Goal: Task Accomplishment & Management: Manage account settings

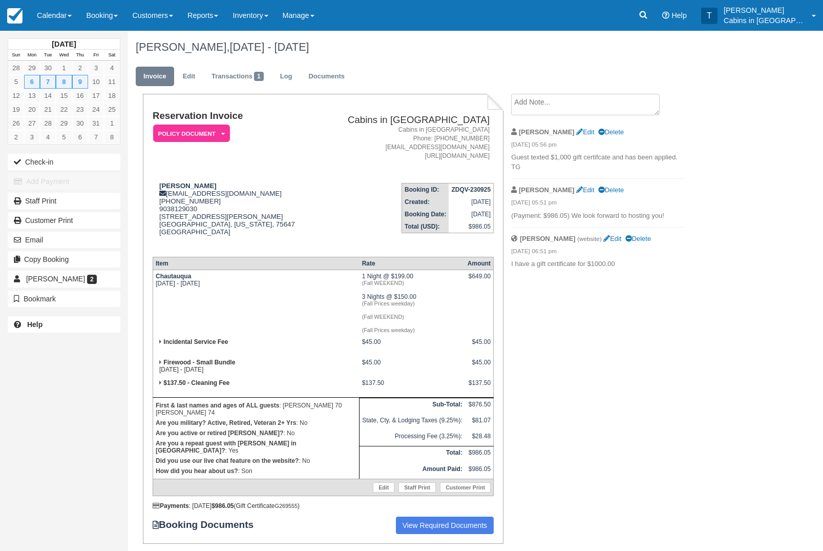
click at [649, 13] on icon at bounding box center [643, 15] width 10 height 10
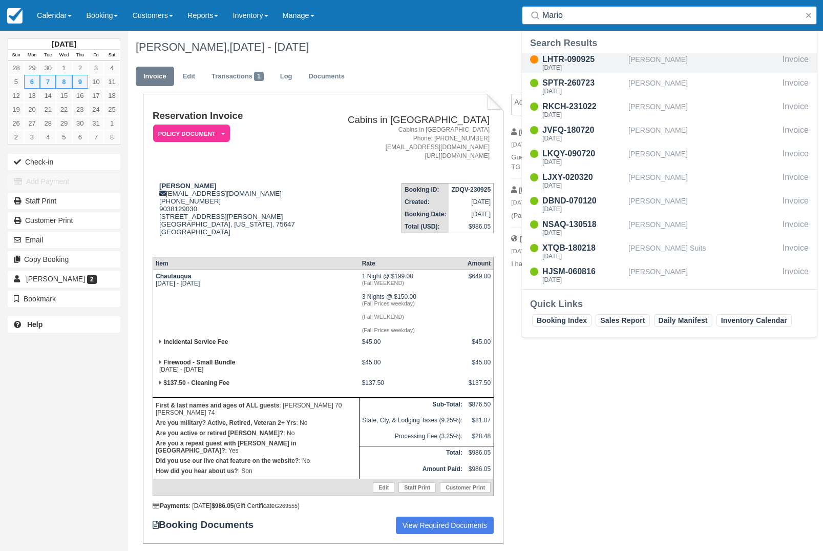
type input "Mario"
click at [687, 57] on div "[PERSON_NAME]" at bounding box center [704, 62] width 150 height 19
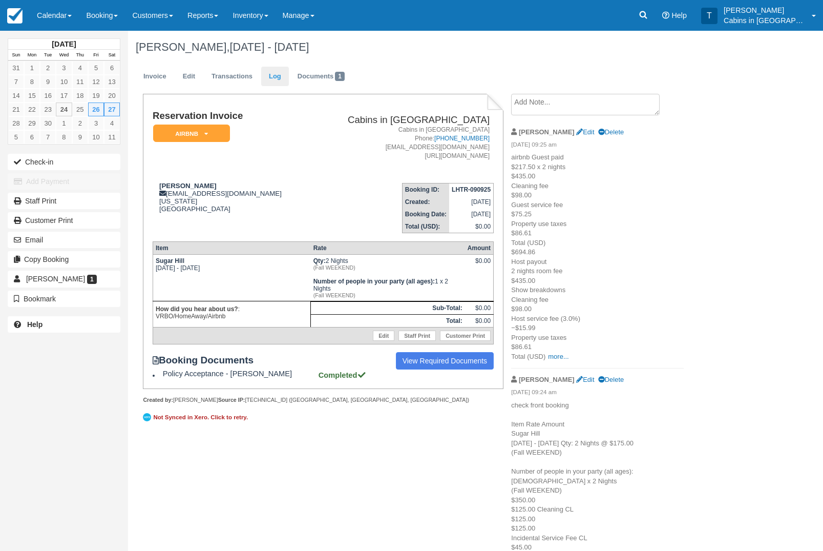
click at [274, 71] on link "Log" at bounding box center [275, 77] width 28 height 20
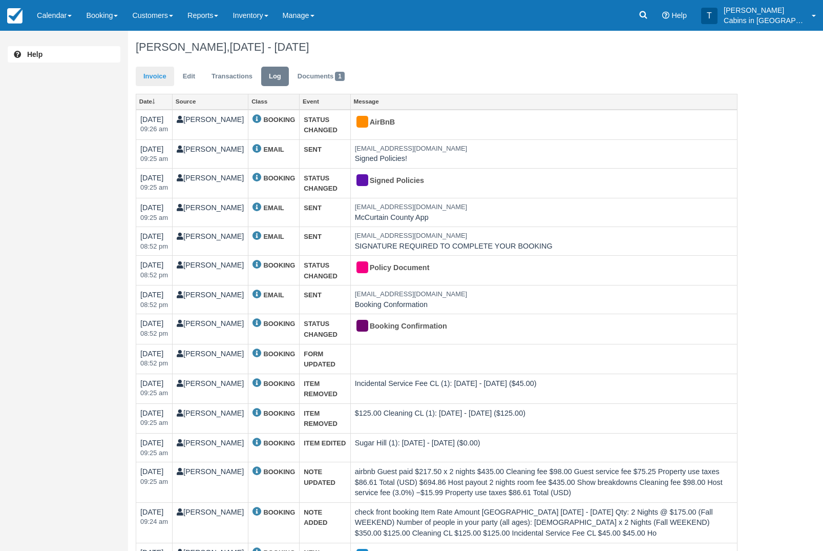
click at [161, 72] on link "Invoice" at bounding box center [155, 77] width 38 height 20
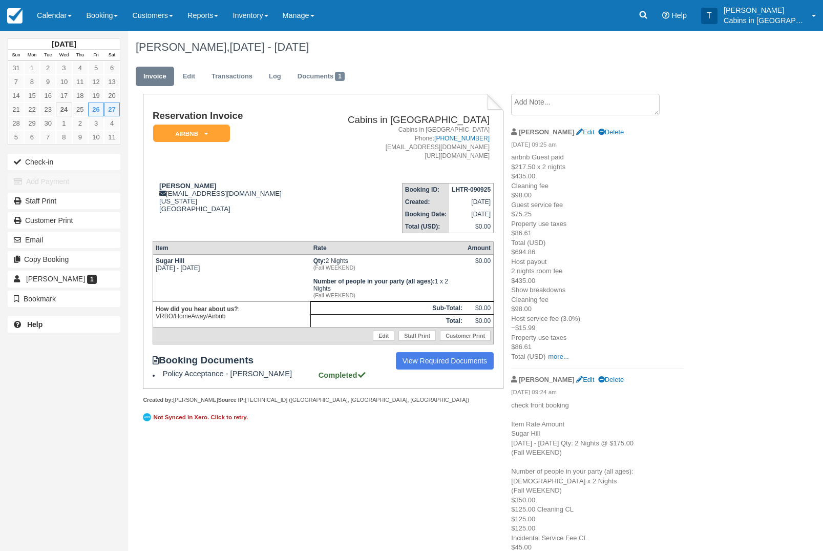
click at [211, 133] on em "AirBnB" at bounding box center [191, 134] width 77 height 18
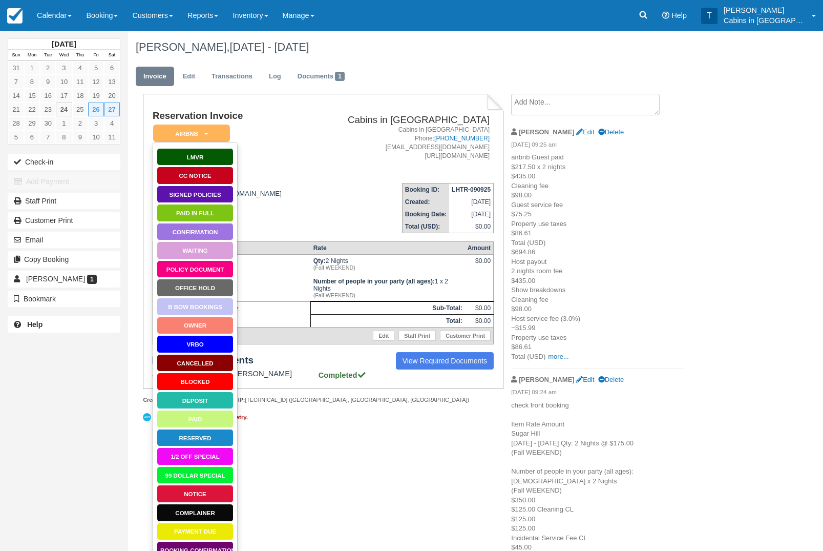
click at [209, 215] on link "Paid in Full" at bounding box center [195, 213] width 77 height 18
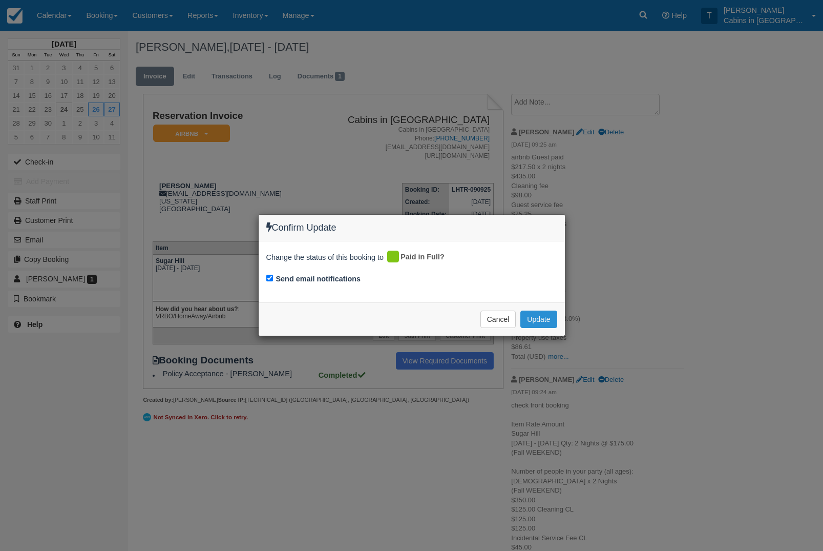
click at [544, 314] on button "Update" at bounding box center [539, 319] width 36 height 17
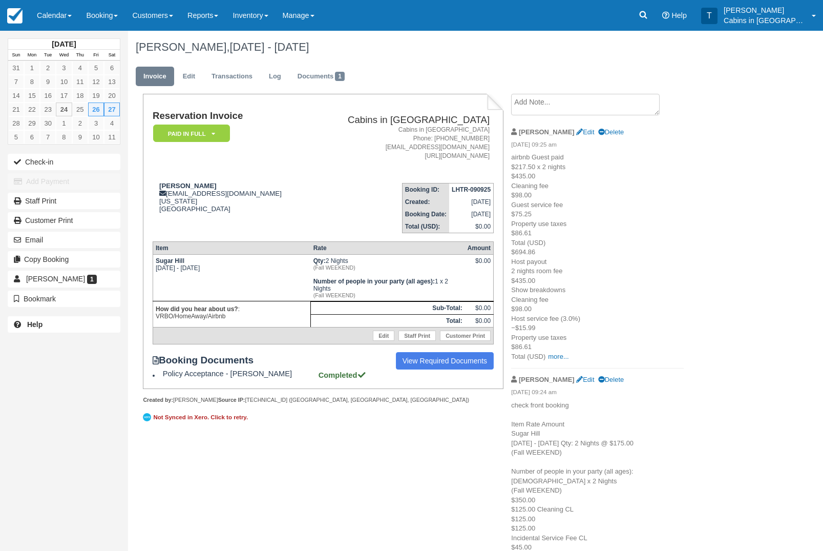
click at [208, 127] on em "Paid in Full" at bounding box center [191, 134] width 77 height 18
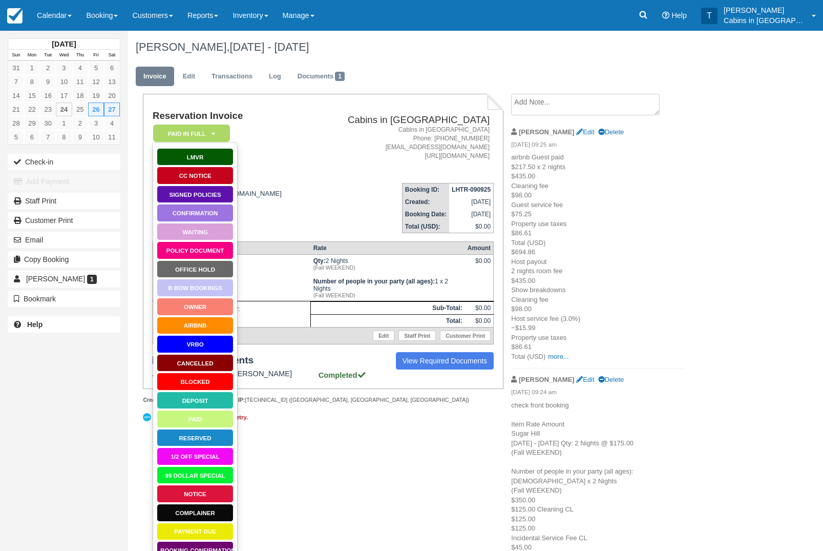
click at [214, 323] on link "AirBnB" at bounding box center [195, 326] width 77 height 18
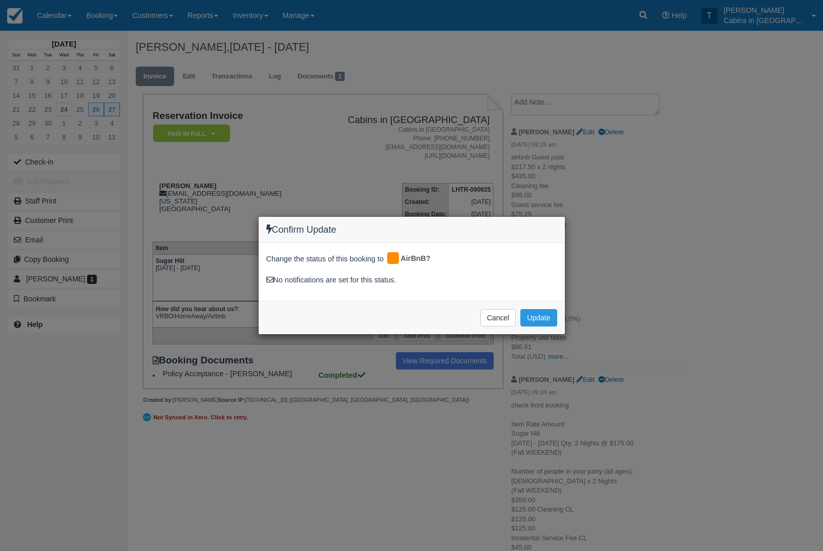
click at [823, 40] on div "Confirm Update Change the status of this booking to AirBnB? No notifications ar…" at bounding box center [411, 275] width 823 height 551
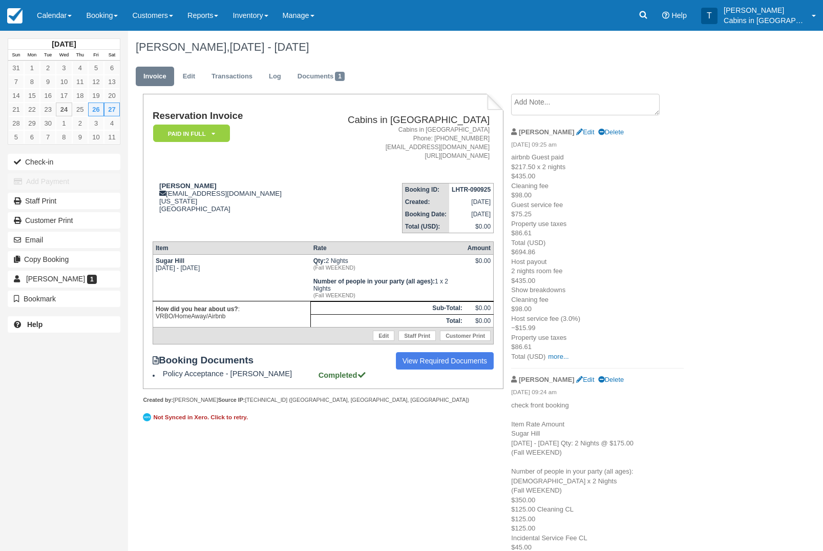
click at [218, 135] on em "Paid in Full" at bounding box center [191, 134] width 77 height 18
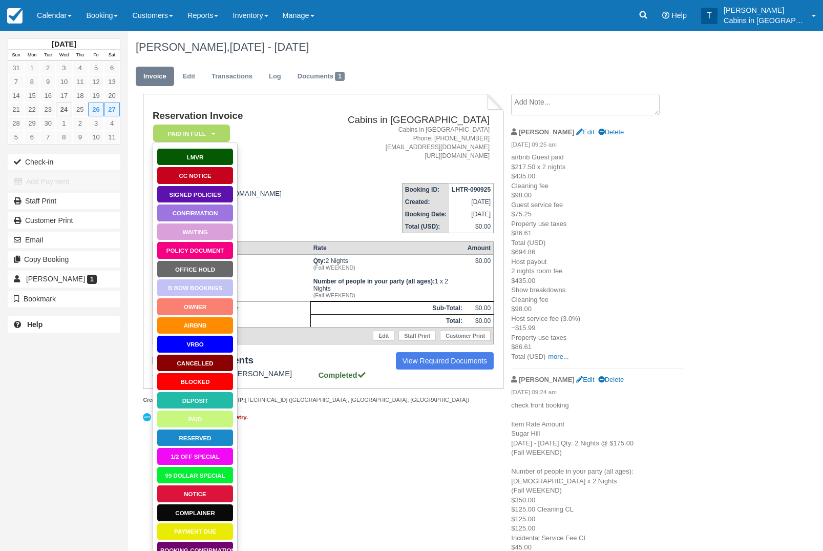
click at [214, 322] on link "AirBnB" at bounding box center [195, 326] width 77 height 18
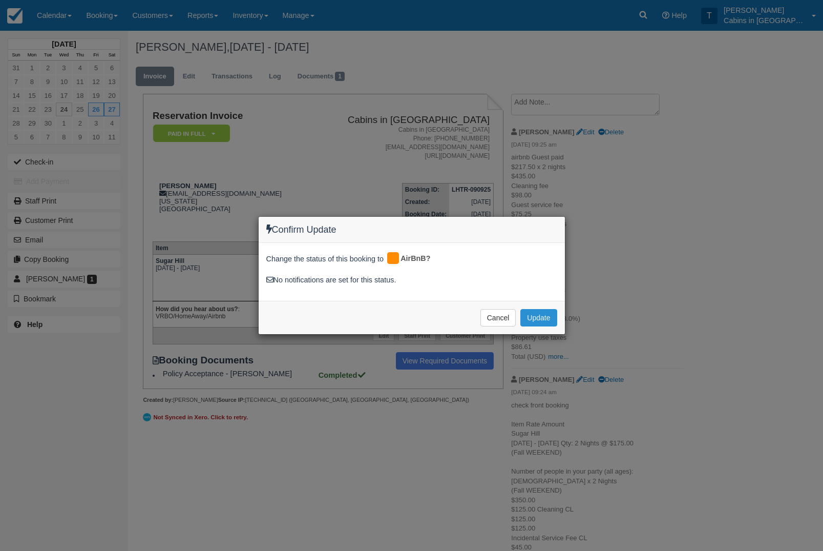
click at [546, 317] on button "Update" at bounding box center [539, 317] width 36 height 17
